Goal: Task Accomplishment & Management: Complete application form

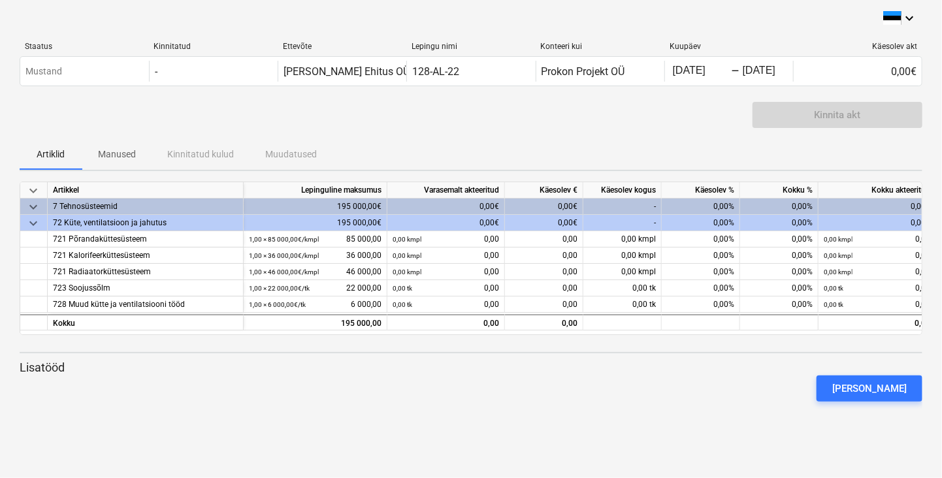
scroll to position [0, 8]
click at [704, 221] on div "0,00%" at bounding box center [701, 223] width 78 height 16
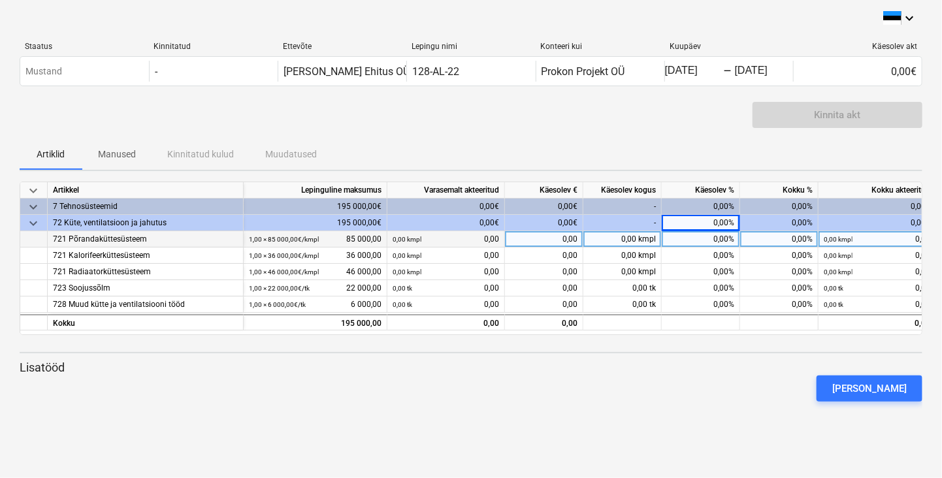
click at [721, 237] on div "0,00%" at bounding box center [701, 239] width 78 height 16
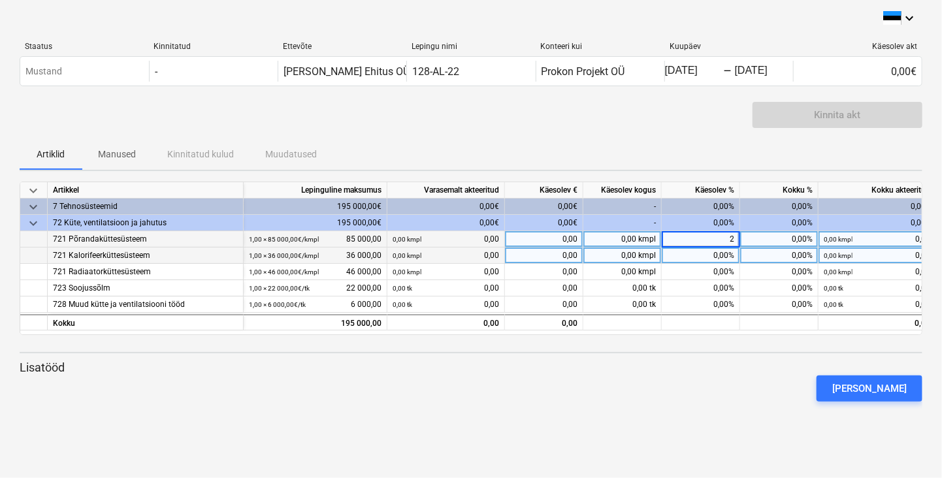
type input "20"
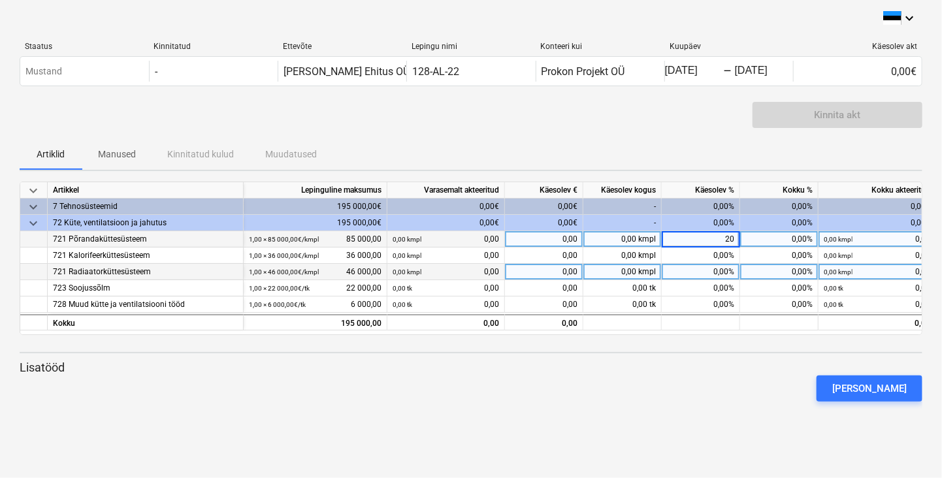
click at [721, 271] on div "0,00%" at bounding box center [701, 272] width 78 height 16
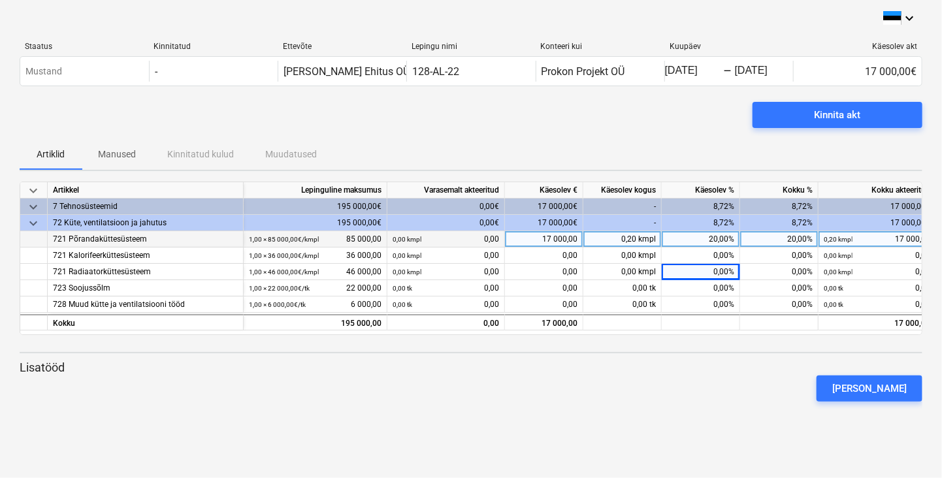
click at [713, 421] on div "keyboard_arrow_down Staatus Kinnitatud Ettevõte Lepingu nimi Konteeri kui Kuupä…" at bounding box center [471, 239] width 942 height 478
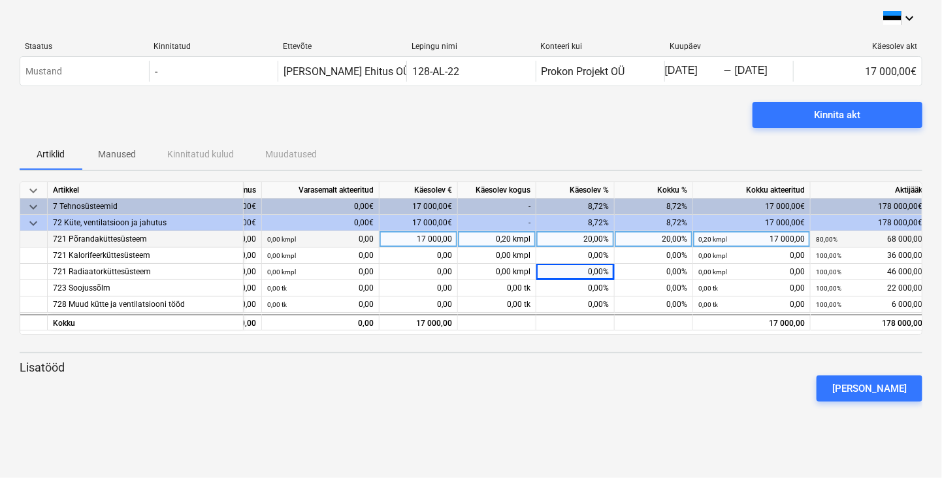
scroll to position [0, 131]
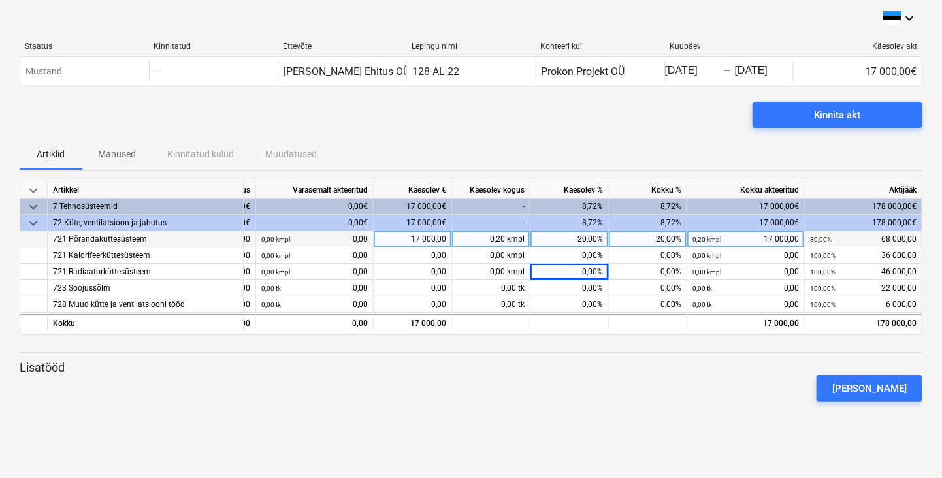
click at [583, 238] on div "20,00%" at bounding box center [570, 239] width 78 height 16
type input "22"
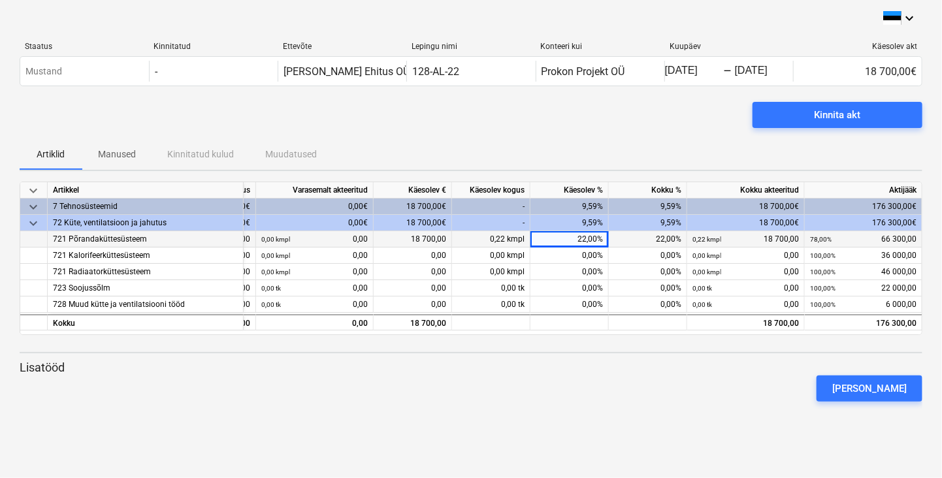
click at [588, 356] on div "keyboard_arrow_down Artikkel Lepinguline maksumus Varasemalt akteeritud Käesole…" at bounding box center [471, 297] width 903 height 231
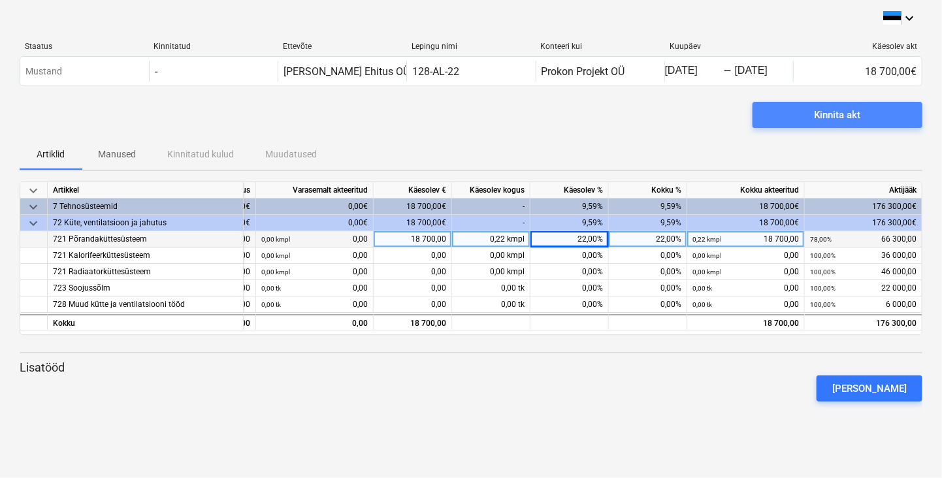
click at [834, 112] on div "Kinnita akt" at bounding box center [838, 115] width 46 height 17
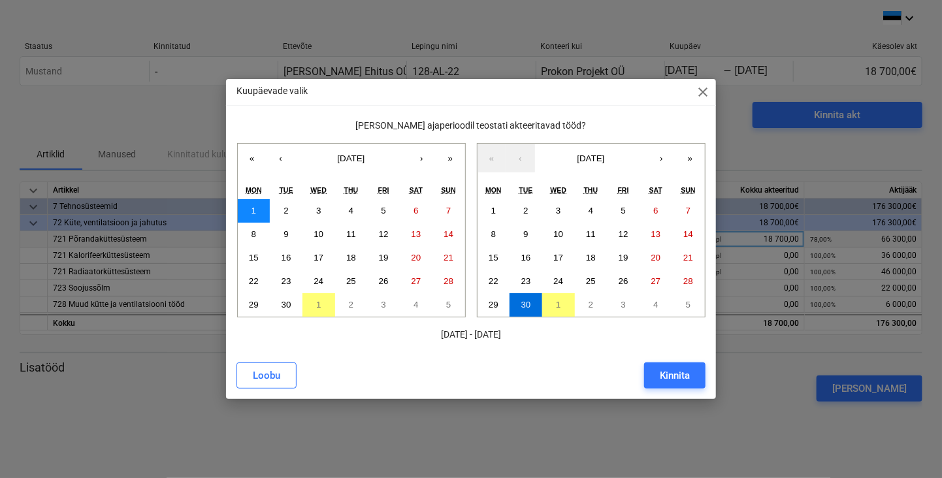
click at [254, 210] on abbr "1" at bounding box center [254, 211] width 5 height 10
click at [291, 304] on button "30" at bounding box center [286, 305] width 33 height 24
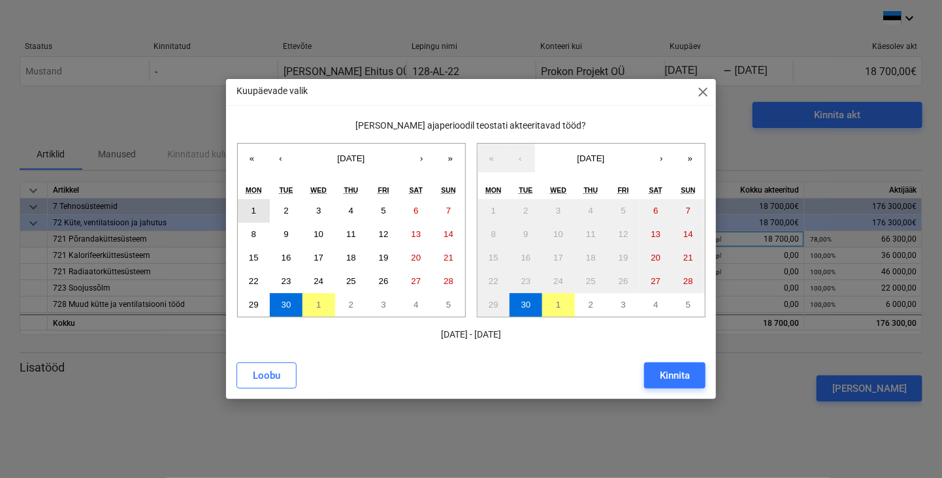
click at [257, 210] on button "1" at bounding box center [254, 211] width 33 height 24
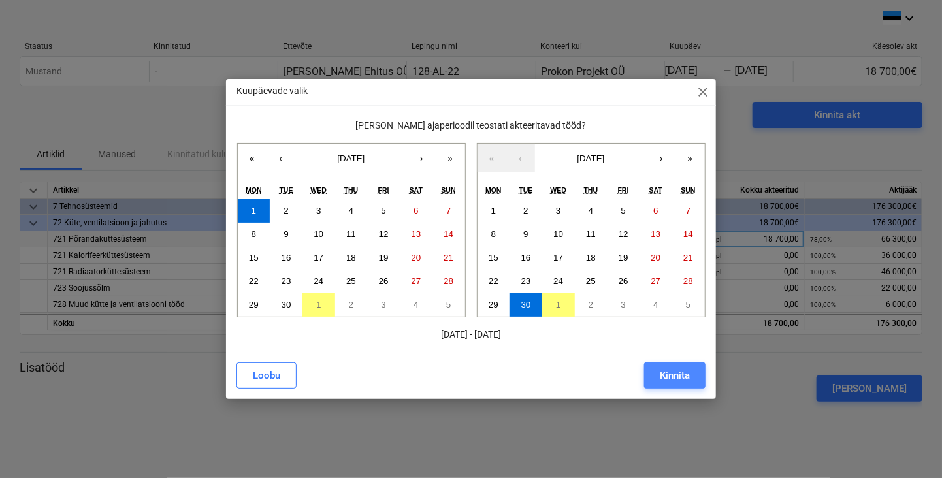
click at [672, 370] on div "Kinnita" at bounding box center [675, 375] width 30 height 17
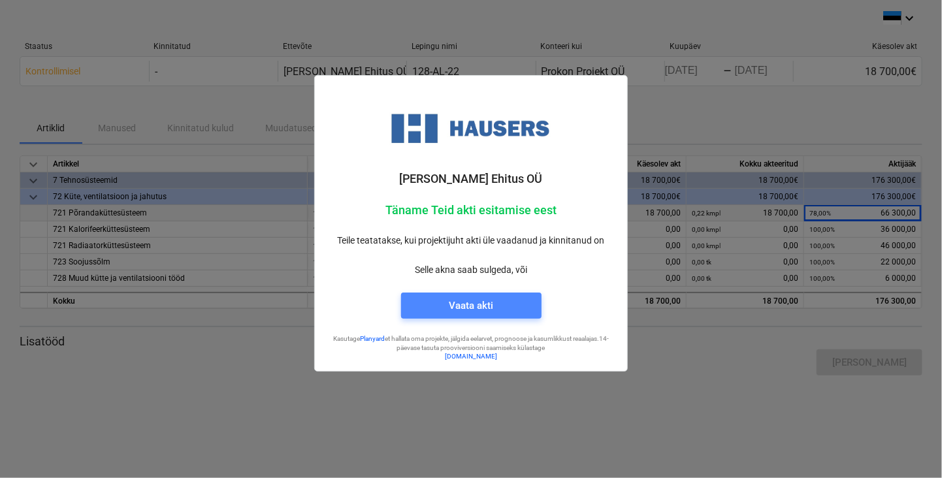
click at [483, 306] on div "Vaata akti" at bounding box center [471, 305] width 44 height 17
